Goal: Navigation & Orientation: Find specific page/section

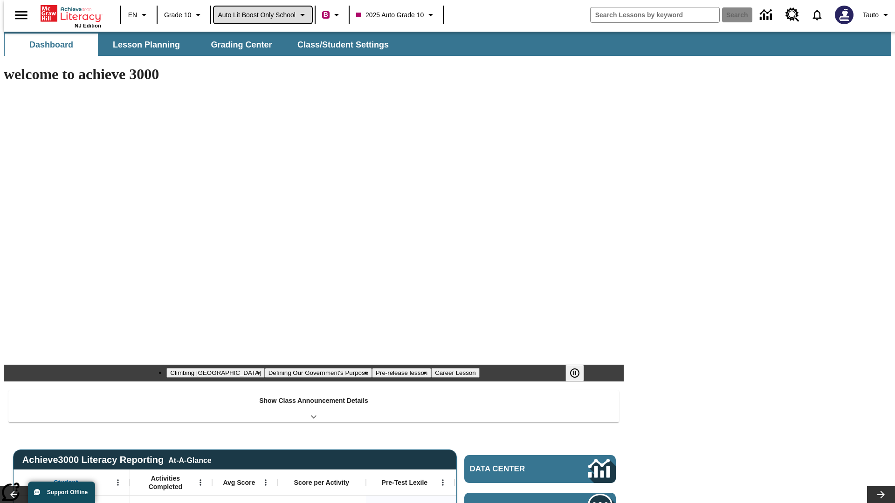
click at [262, 15] on span "Auto Lit Boost only School" at bounding box center [257, 15] width 78 height 10
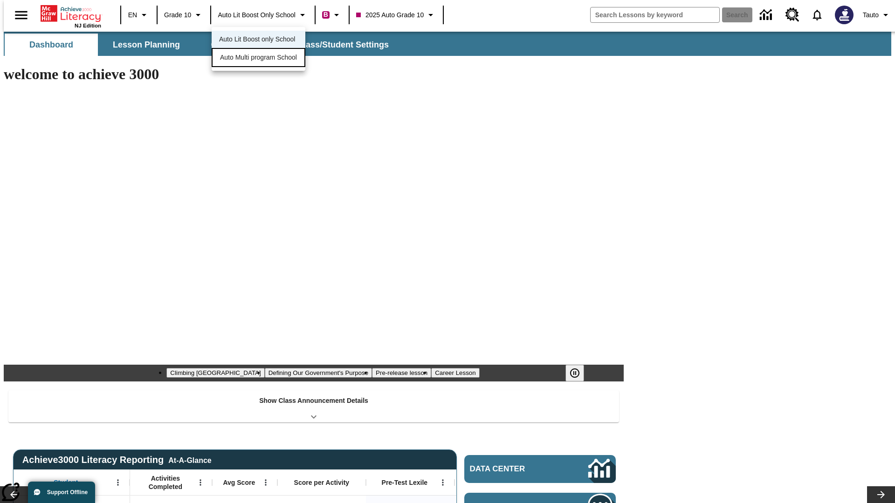
click at [261, 58] on span "Auto Multi program School" at bounding box center [258, 58] width 77 height 10
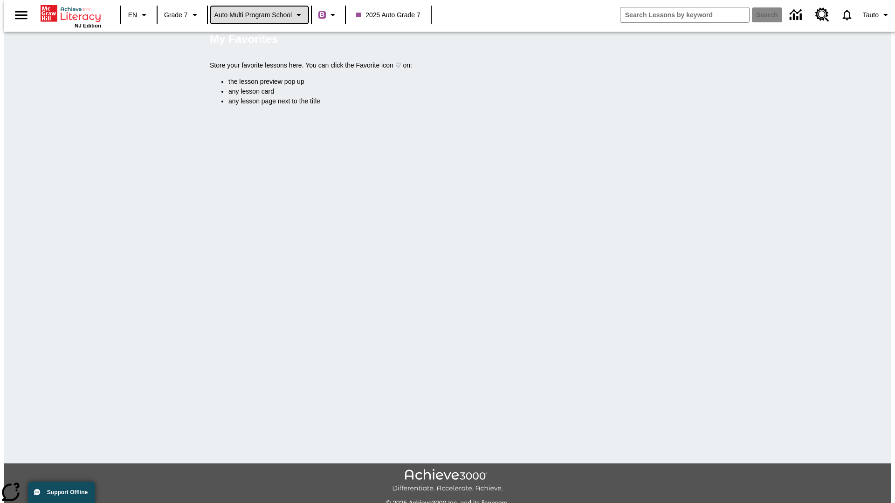
click at [260, 15] on span "Auto Multi program School" at bounding box center [253, 15] width 78 height 10
click at [256, 40] on span "Auto Lit Boost only School" at bounding box center [253, 39] width 76 height 10
